Goal: Check status: Check status

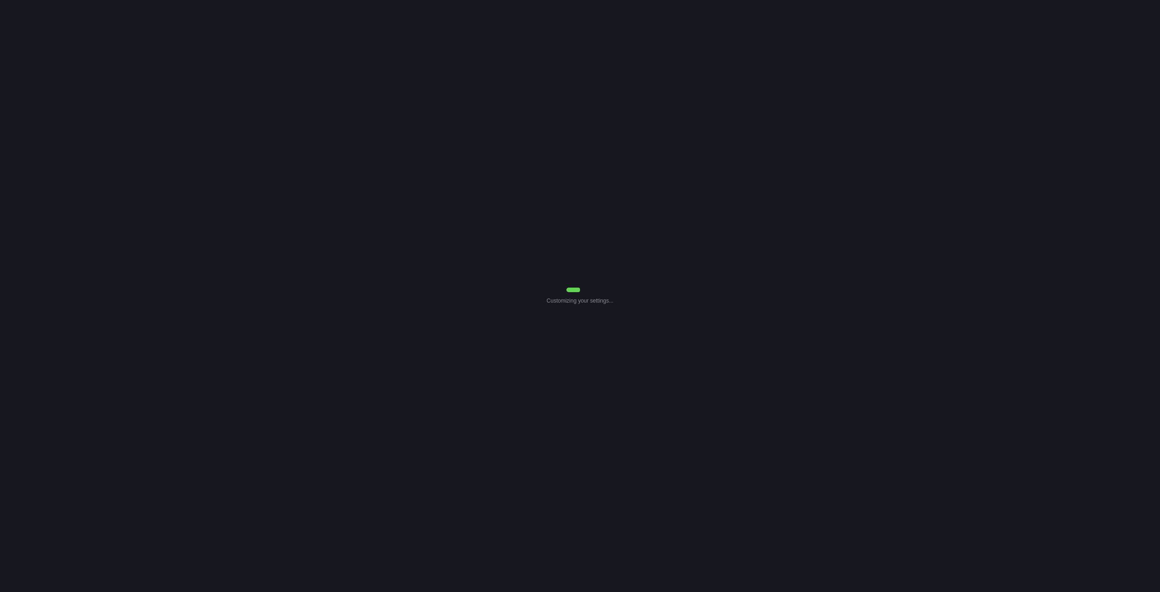
select select "7"
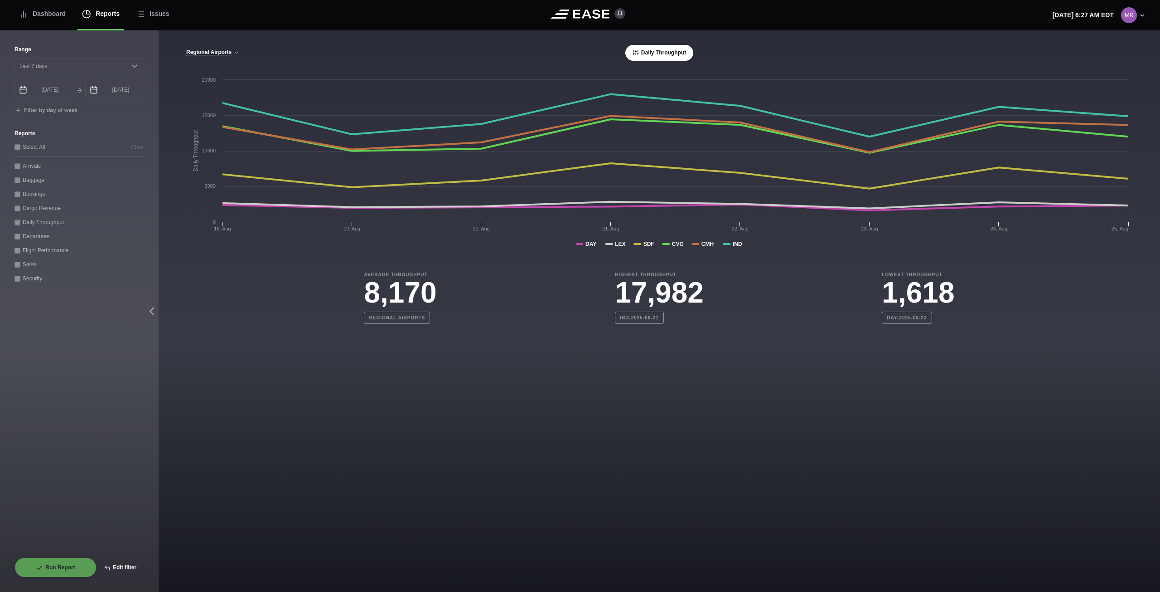
click at [133, 563] on button "Edit filter" at bounding box center [121, 567] width 48 height 20
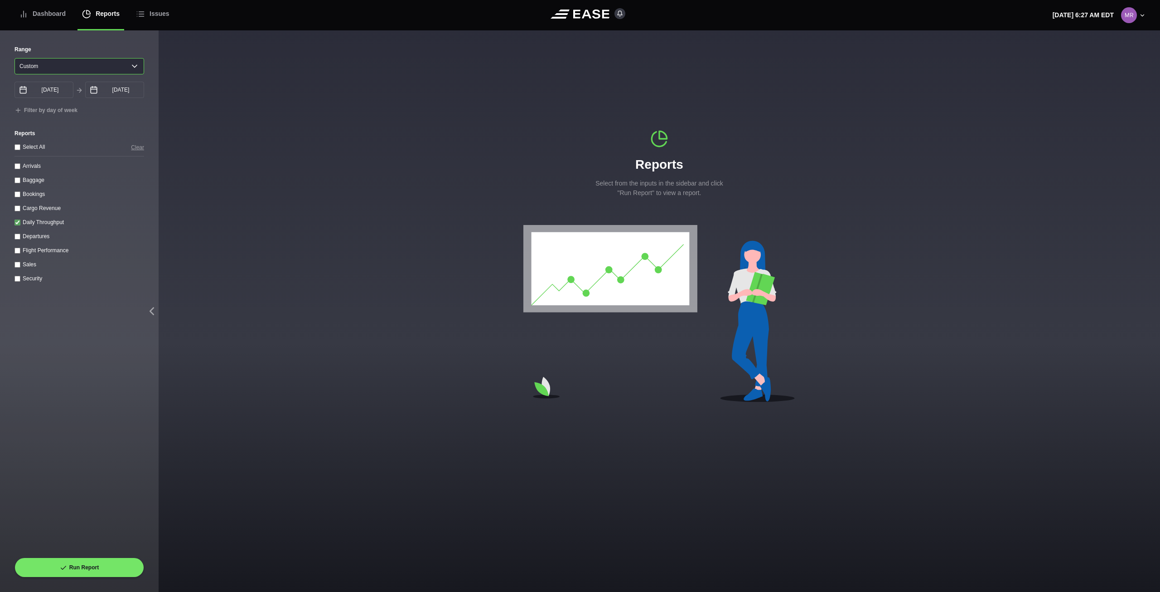
click at [128, 69] on select "Yesterday Last 7 days Last 14 days Last 30 days Last 6 weeks Custom" at bounding box center [80, 66] width 130 height 16
select select "7"
click at [15, 58] on select "Yesterday Last 7 days Last 14 days Last 30 days Last 6 weeks Custom" at bounding box center [80, 66] width 130 height 16
type input "08/20/2025"
type input "08/27/2025"
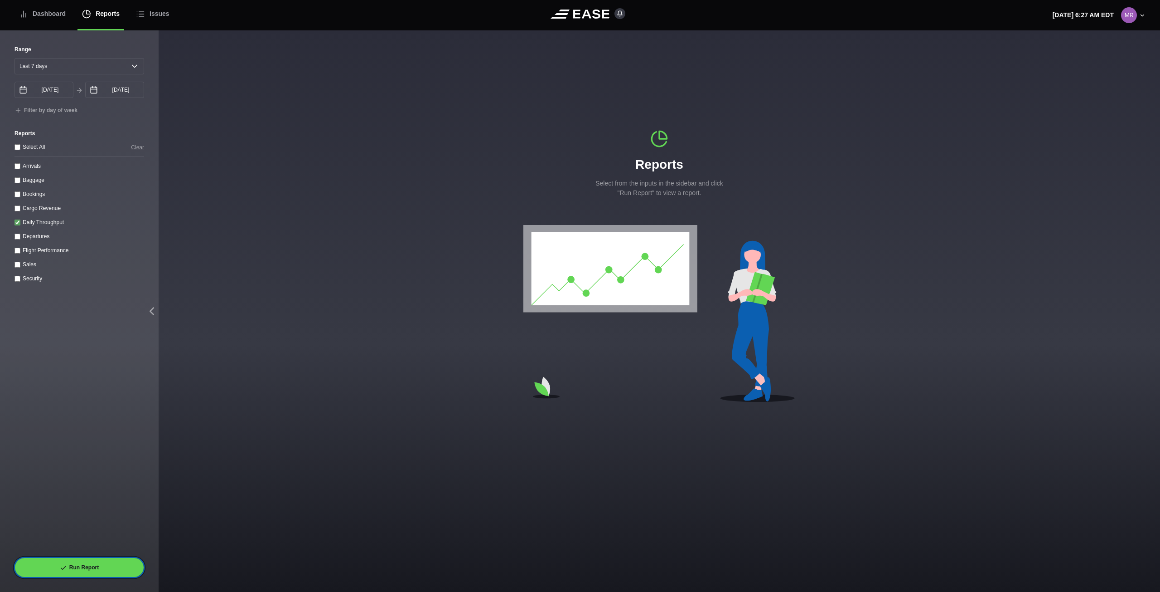
click at [132, 558] on div "Run Report" at bounding box center [80, 567] width 130 height 20
click at [98, 569] on button "Run Report" at bounding box center [80, 567] width 130 height 20
select select "7"
